Goal: Task Accomplishment & Management: Manage account settings

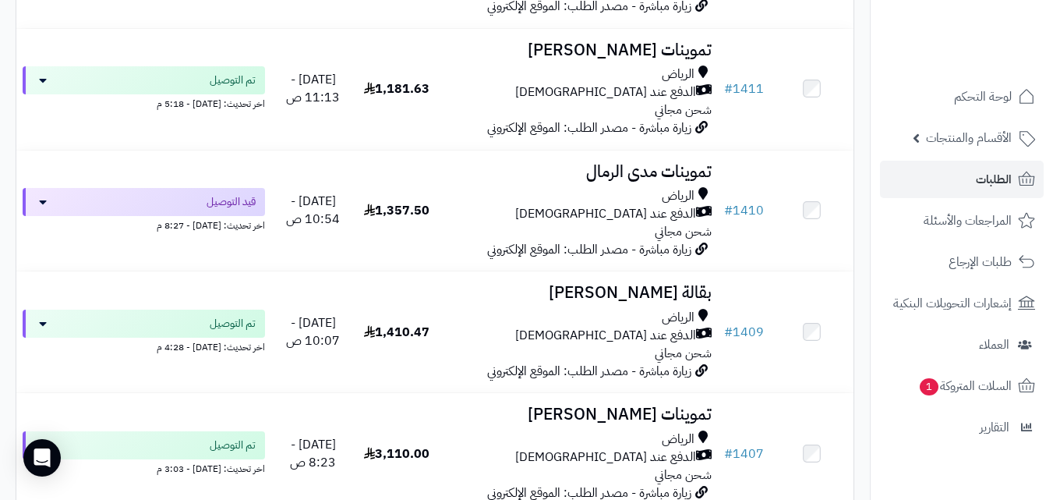
scroll to position [1185, 0]
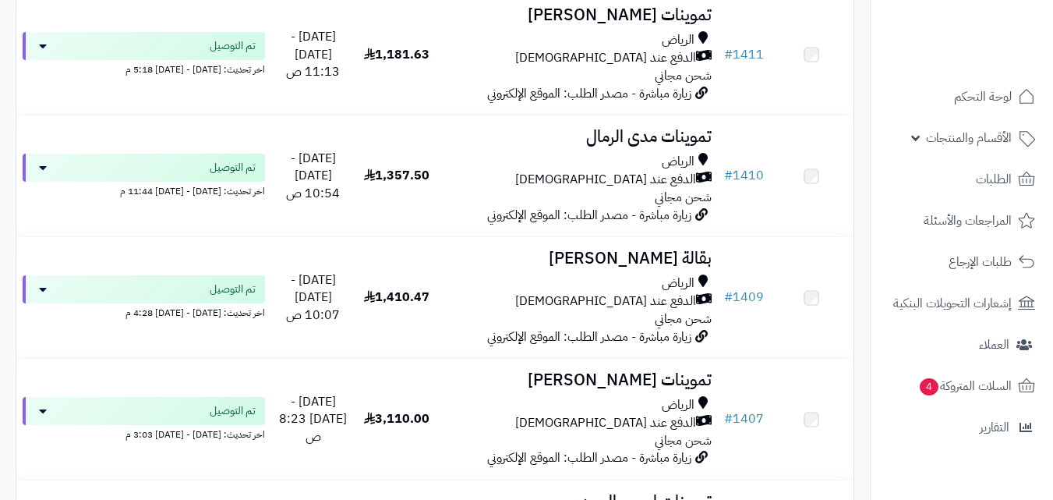
scroll to position [1185, 0]
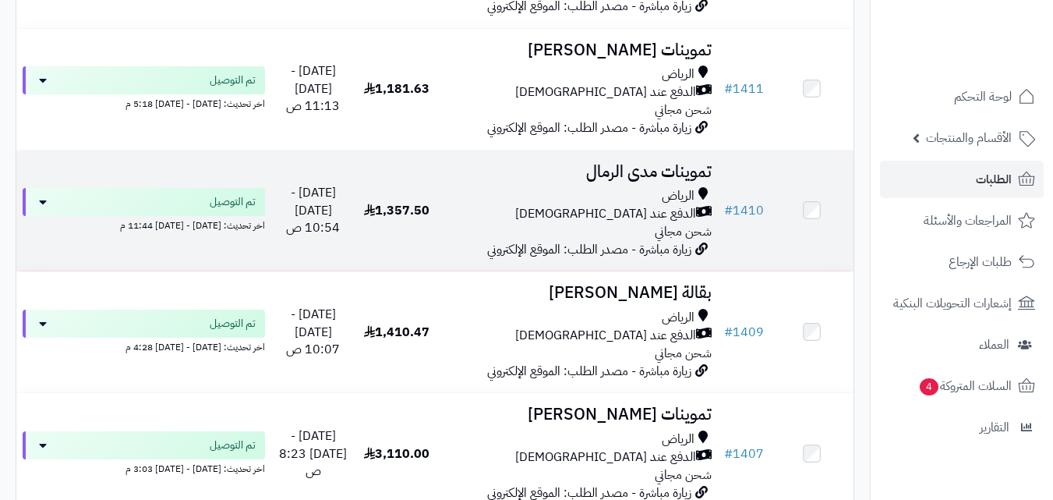
click at [585, 205] on div "الرياض" at bounding box center [578, 196] width 267 height 18
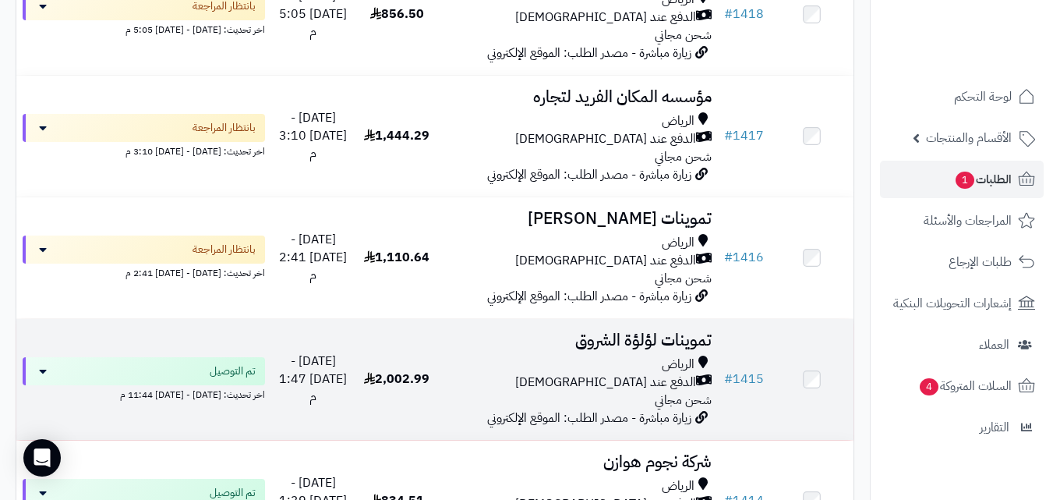
scroll to position [527, 0]
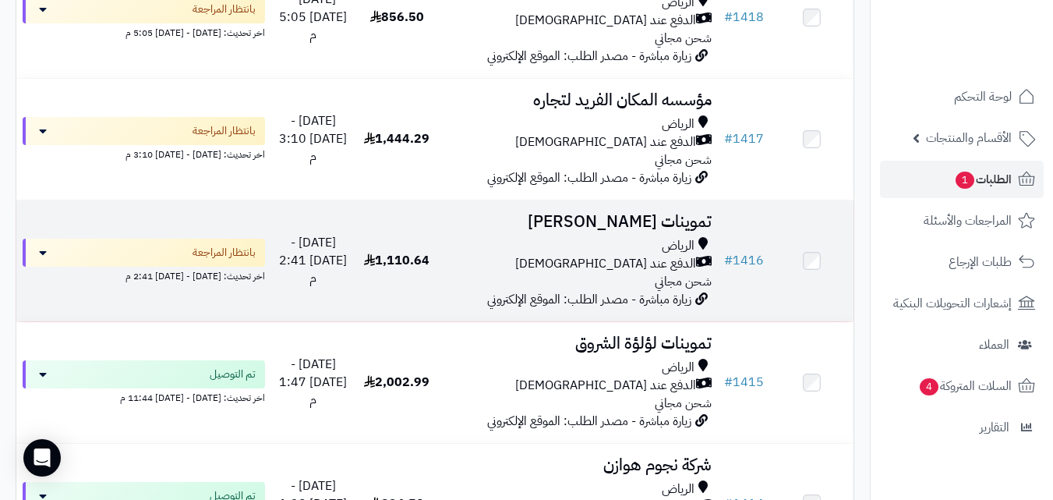
click at [496, 286] on div "الرياض الدفع عند الاستلام شحن مجاني" at bounding box center [578, 264] width 267 height 54
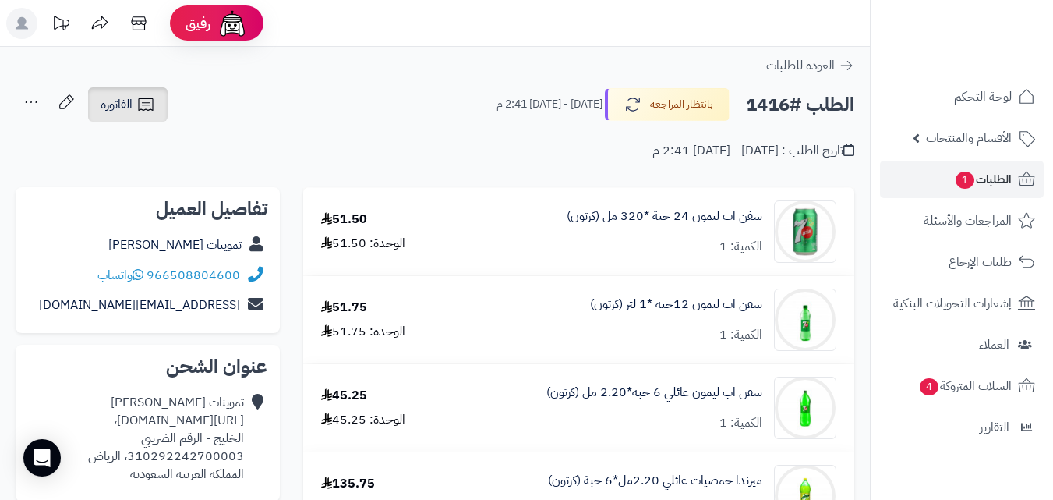
click at [117, 99] on span "الفاتورة" at bounding box center [117, 104] width 32 height 19
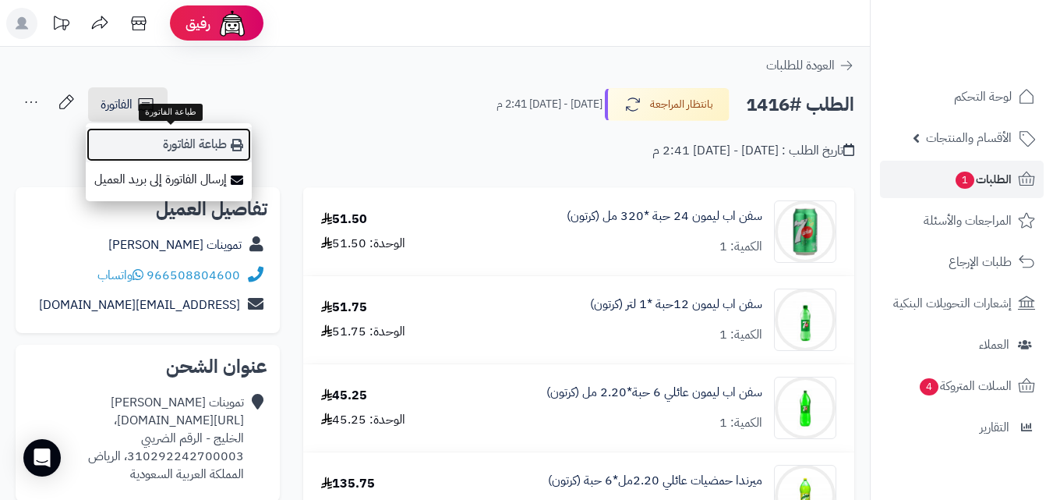
click at [129, 143] on link "طباعة الفاتورة" at bounding box center [169, 144] width 166 height 35
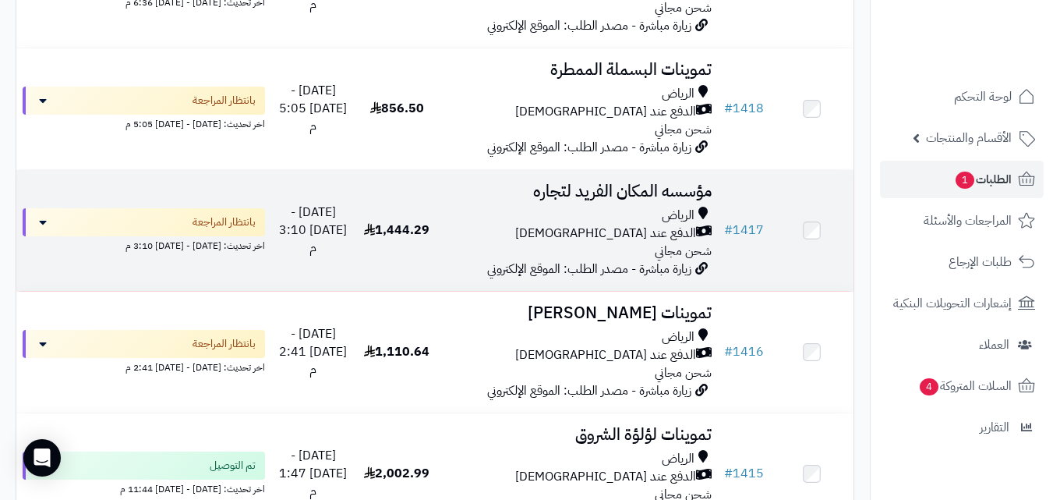
scroll to position [434, 0]
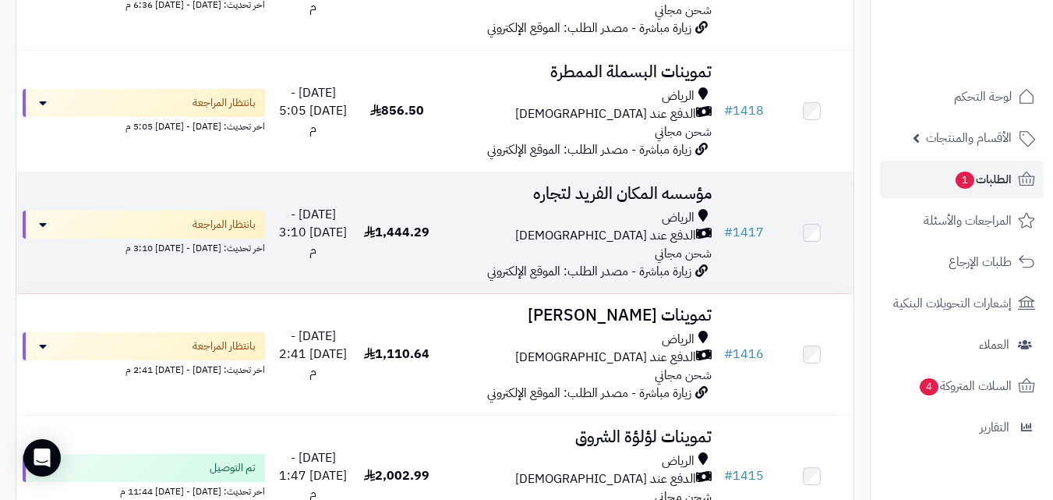
click at [454, 223] on div "الرياض" at bounding box center [578, 218] width 267 height 18
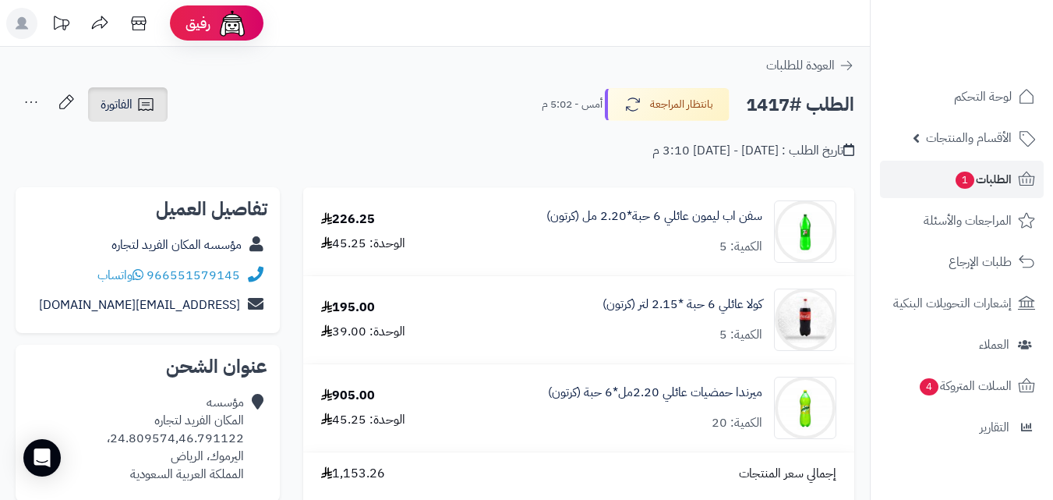
click at [132, 108] on span "الفاتورة" at bounding box center [117, 104] width 32 height 19
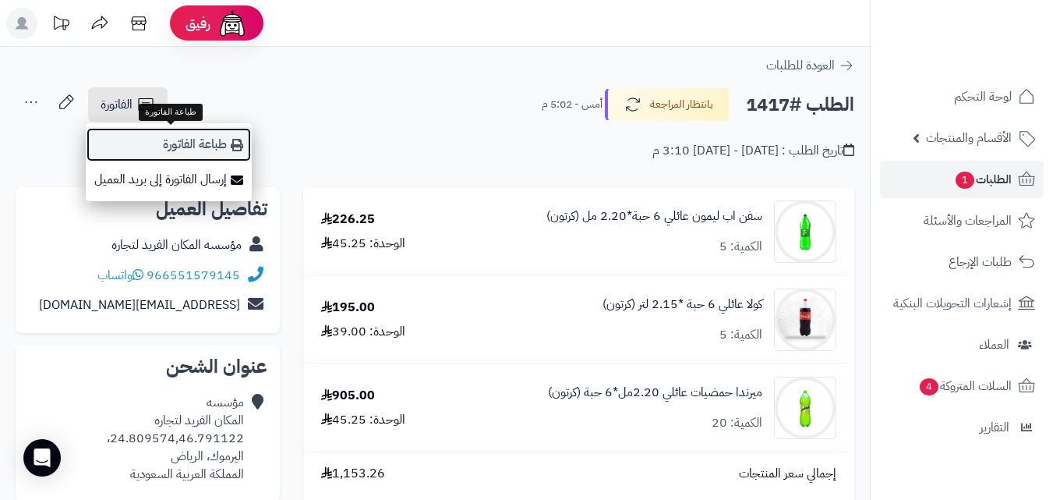
click at [172, 140] on link "طباعة الفاتورة" at bounding box center [169, 144] width 166 height 35
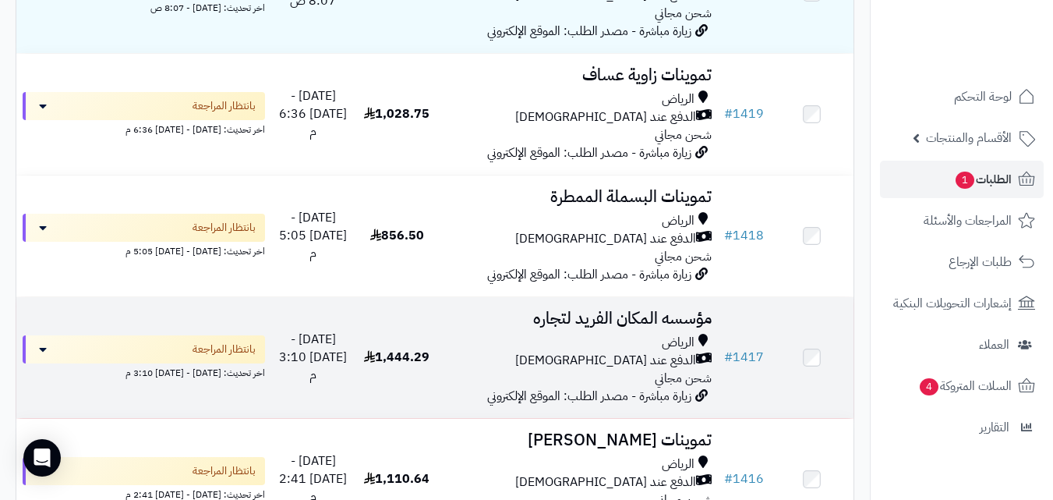
scroll to position [278, 0]
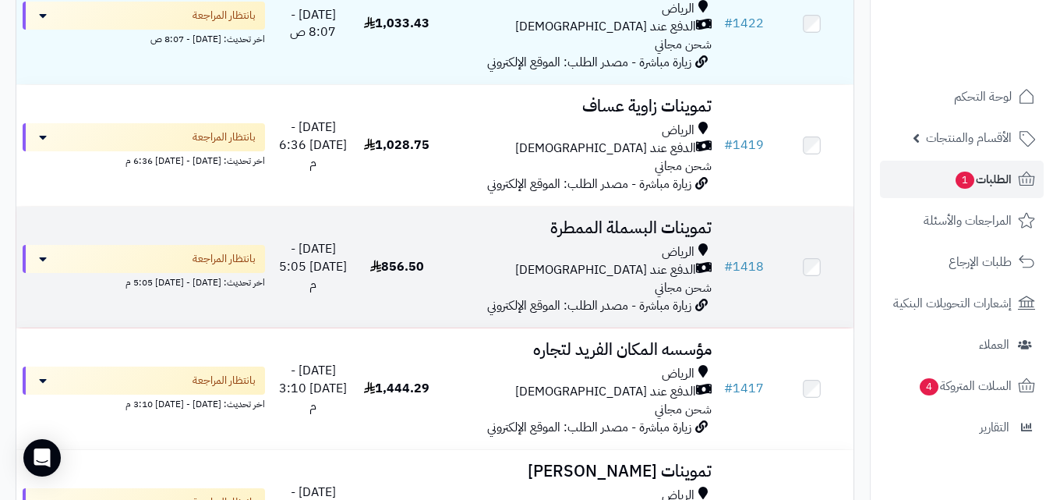
click at [499, 289] on div "الرياض الدفع عند الاستلام شحن مجاني" at bounding box center [578, 270] width 267 height 54
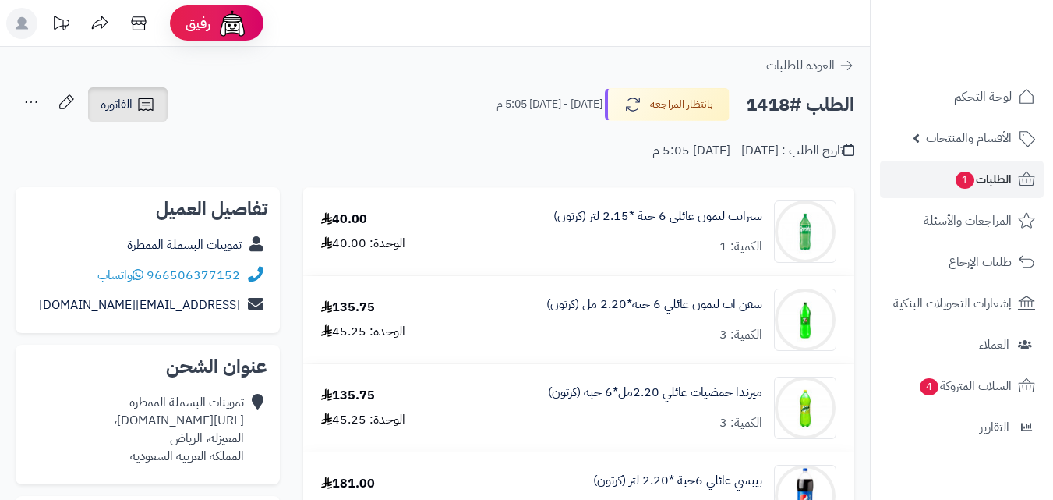
click at [160, 108] on link "الفاتورة" at bounding box center [128, 104] width 80 height 34
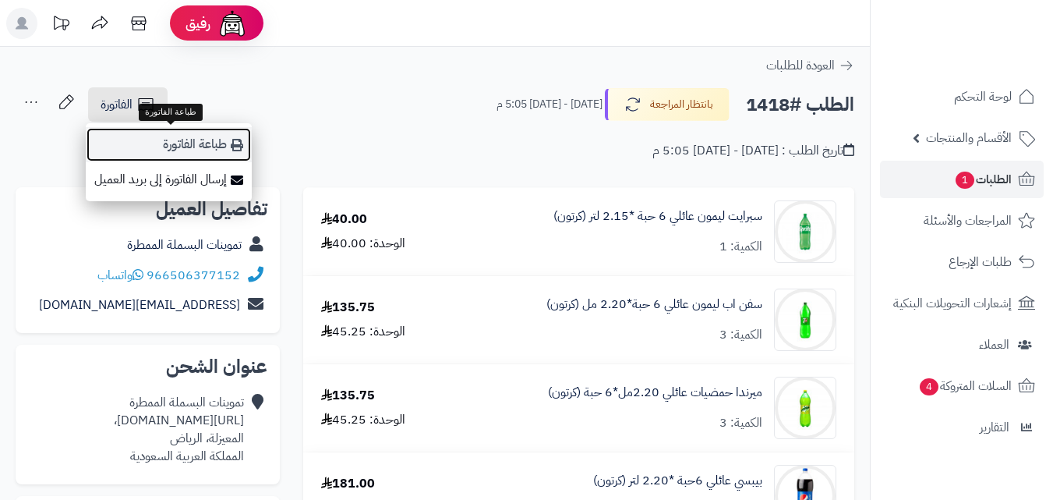
click at [162, 138] on link "طباعة الفاتورة" at bounding box center [169, 144] width 166 height 35
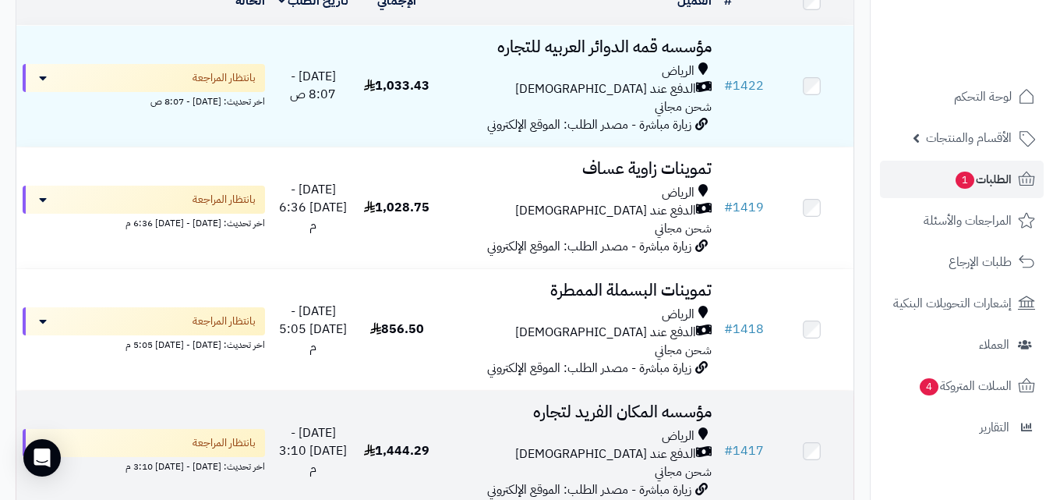
scroll to position [184, 0]
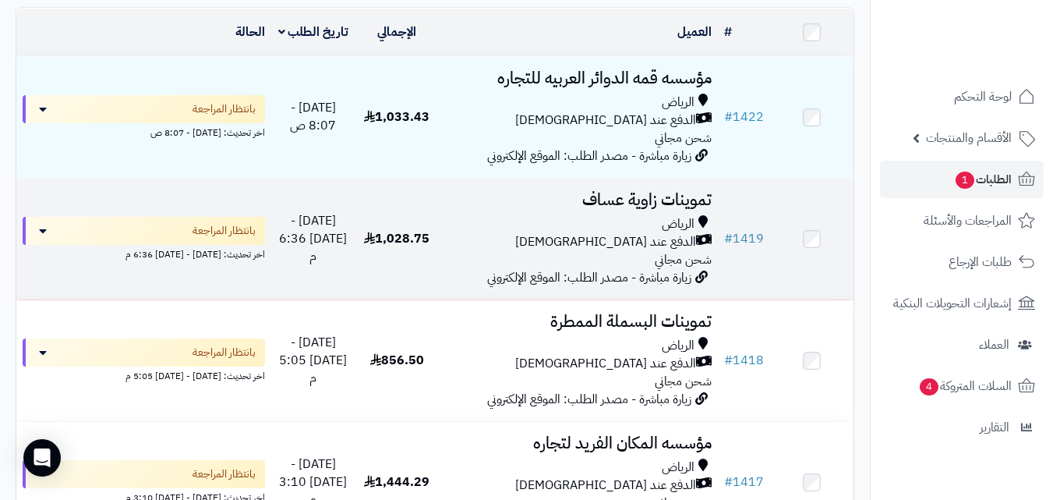
click at [461, 209] on h3 "تموينات زاوية عساف" at bounding box center [578, 200] width 267 height 18
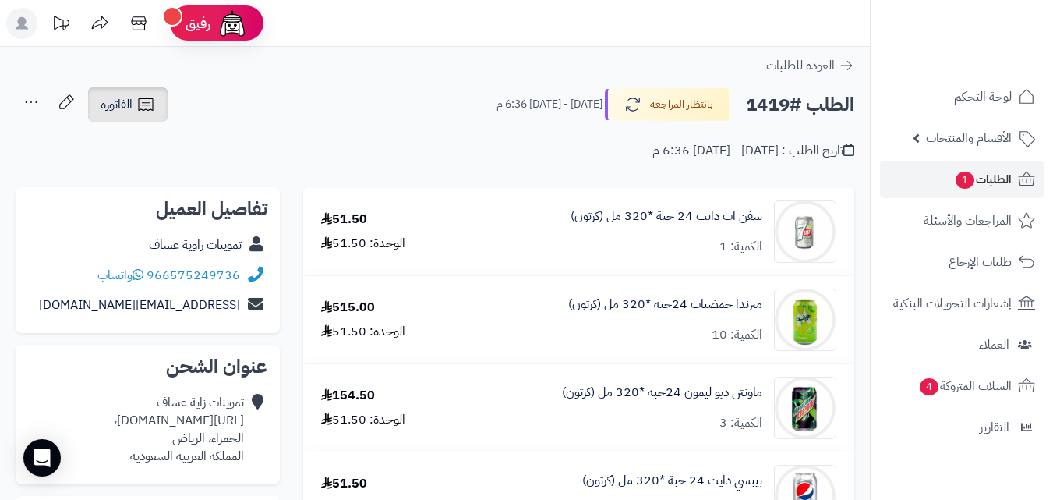
click at [160, 106] on link "الفاتورة" at bounding box center [128, 104] width 80 height 34
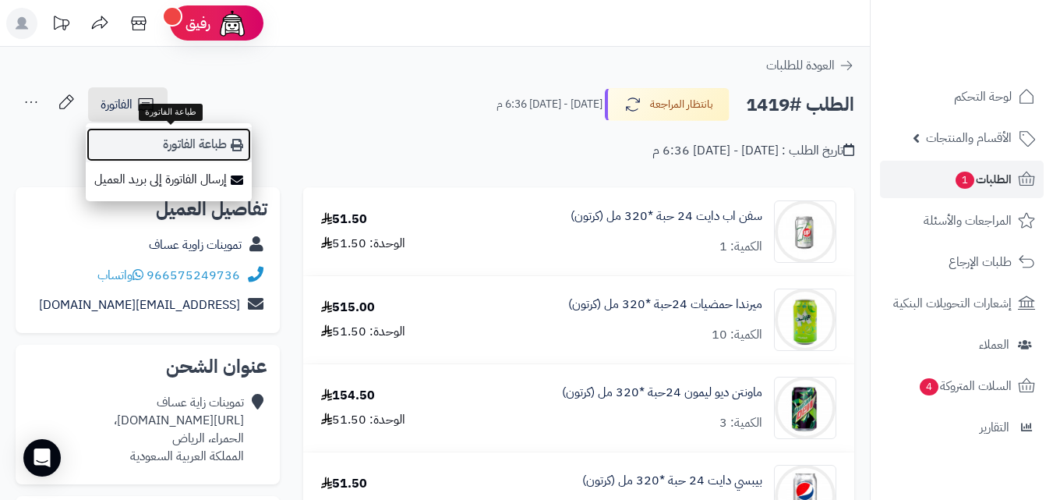
click at [182, 140] on link "طباعة الفاتورة" at bounding box center [169, 144] width 166 height 35
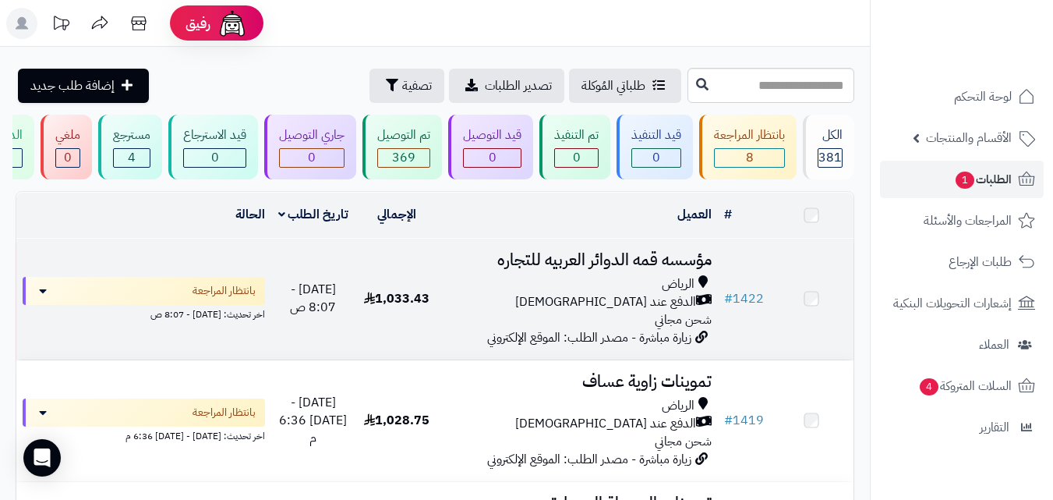
scroll to position [184, 0]
